Goal: Information Seeking & Learning: Learn about a topic

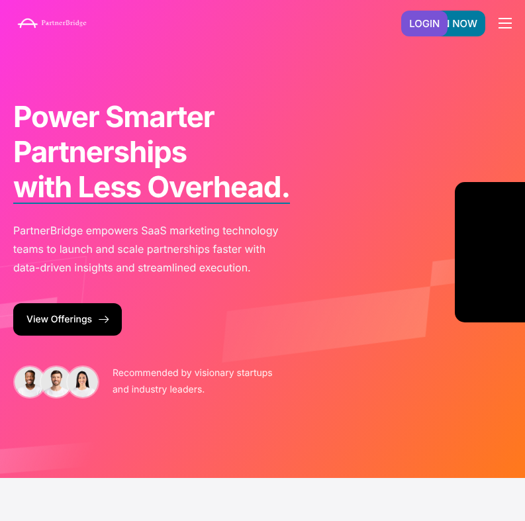
click at [501, 27] on span "hamburger-icon" at bounding box center [505, 27] width 13 height 1
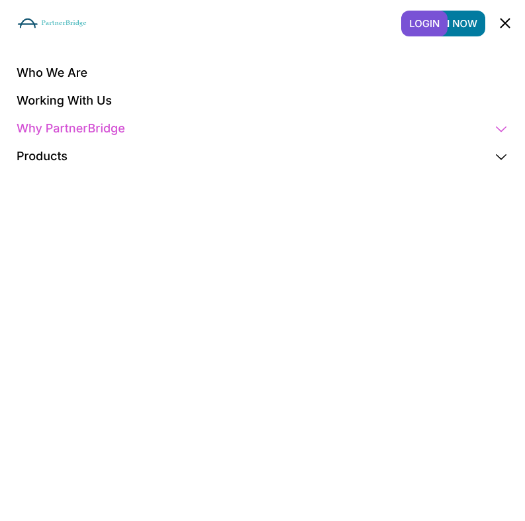
click at [91, 124] on link "Why PartnerBridge" at bounding box center [263, 129] width 492 height 28
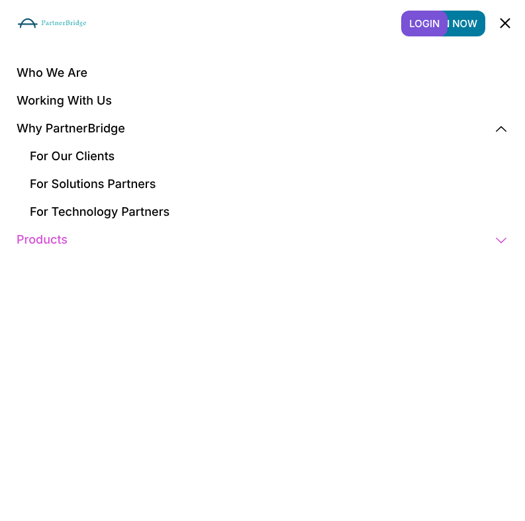
click at [52, 236] on link "Products" at bounding box center [263, 240] width 492 height 28
click at [56, 299] on link "Precision Insights" at bounding box center [269, 296] width 479 height 28
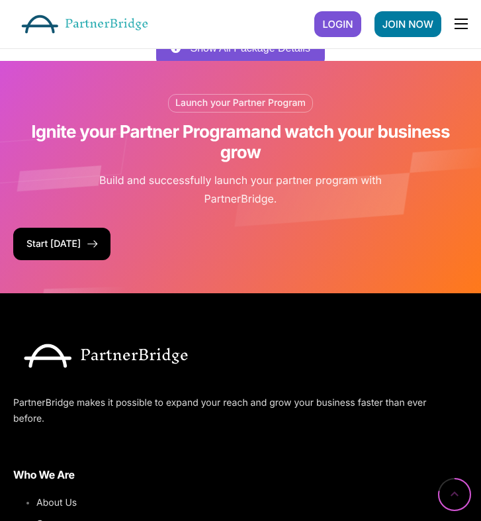
scroll to position [2067, 0]
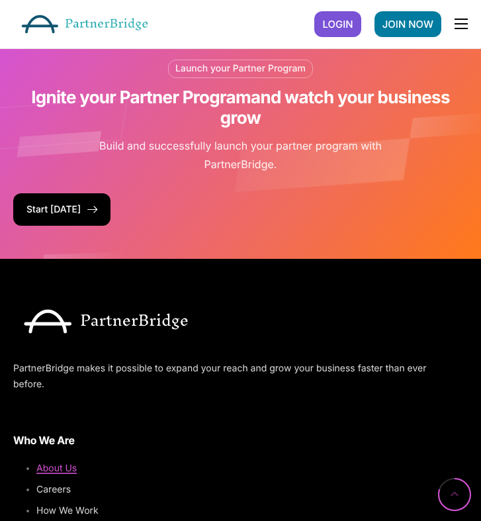
click at [50, 463] on span "About Us" at bounding box center [56, 468] width 40 height 11
